Goal: Task Accomplishment & Management: Manage account settings

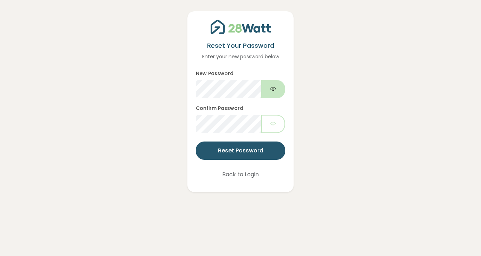
click at [277, 90] on button "button" at bounding box center [273, 89] width 24 height 18
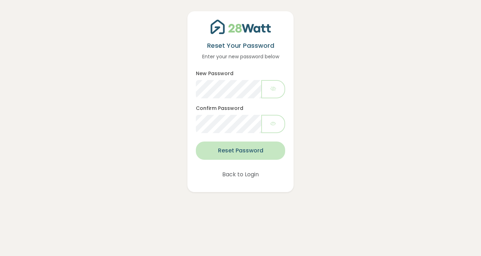
click at [244, 154] on button "Reset Password" at bounding box center [240, 151] width 89 height 18
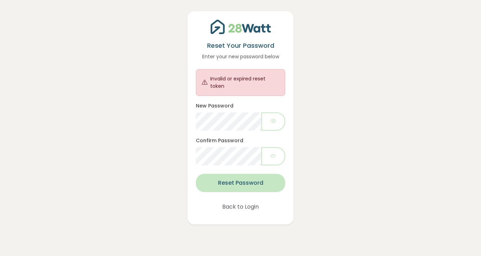
click at [233, 175] on button "Reset Password" at bounding box center [240, 183] width 89 height 18
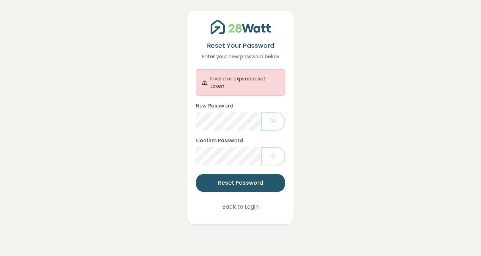
click at [325, 162] on div "Reset Your Password Enter your new password below Invalid or expired reset toke…" at bounding box center [240, 112] width 469 height 224
click at [255, 204] on button "Back to Login" at bounding box center [240, 207] width 55 height 18
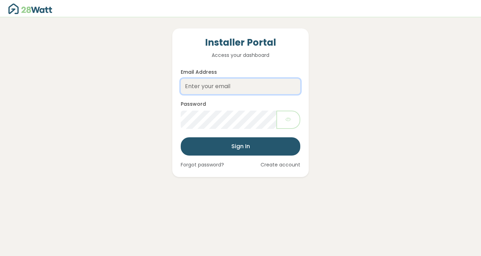
type input "[EMAIL_ADDRESS][DOMAIN_NAME]"
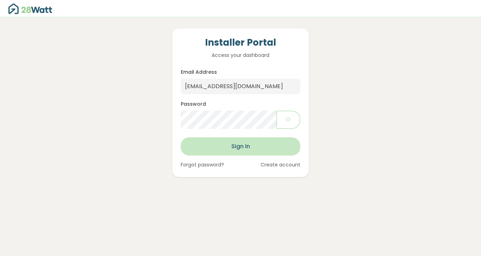
click at [238, 144] on button "Sign In" at bounding box center [240, 146] width 119 height 18
